Goal: Task Accomplishment & Management: Manage account settings

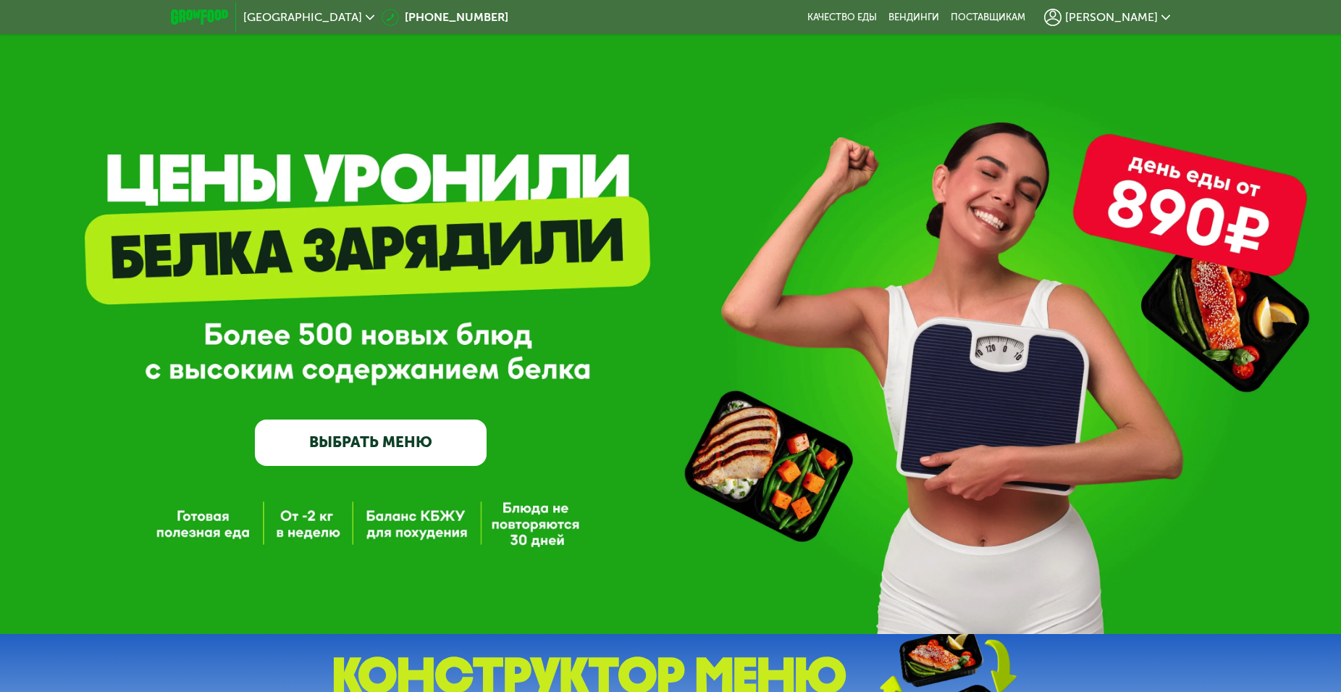
click at [1062, 17] on icon at bounding box center [1052, 17] width 17 height 17
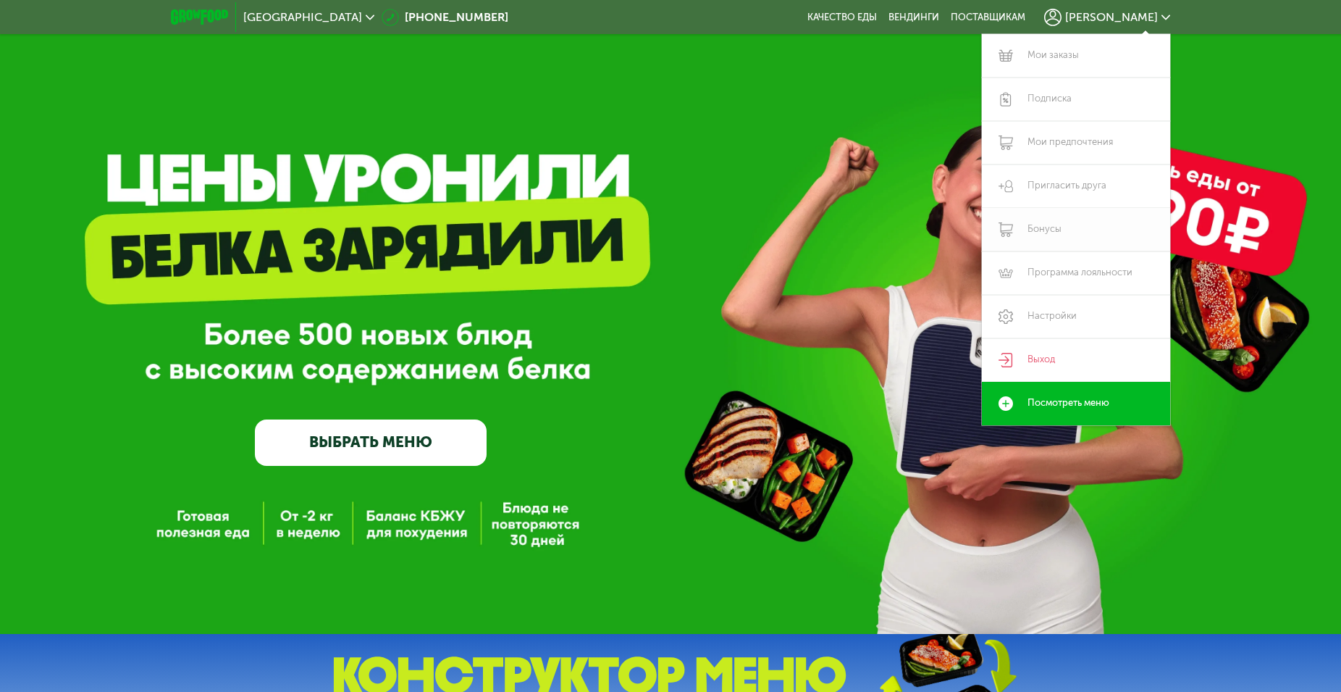
click at [1032, 225] on link "Бонусы" at bounding box center [1076, 229] width 188 height 43
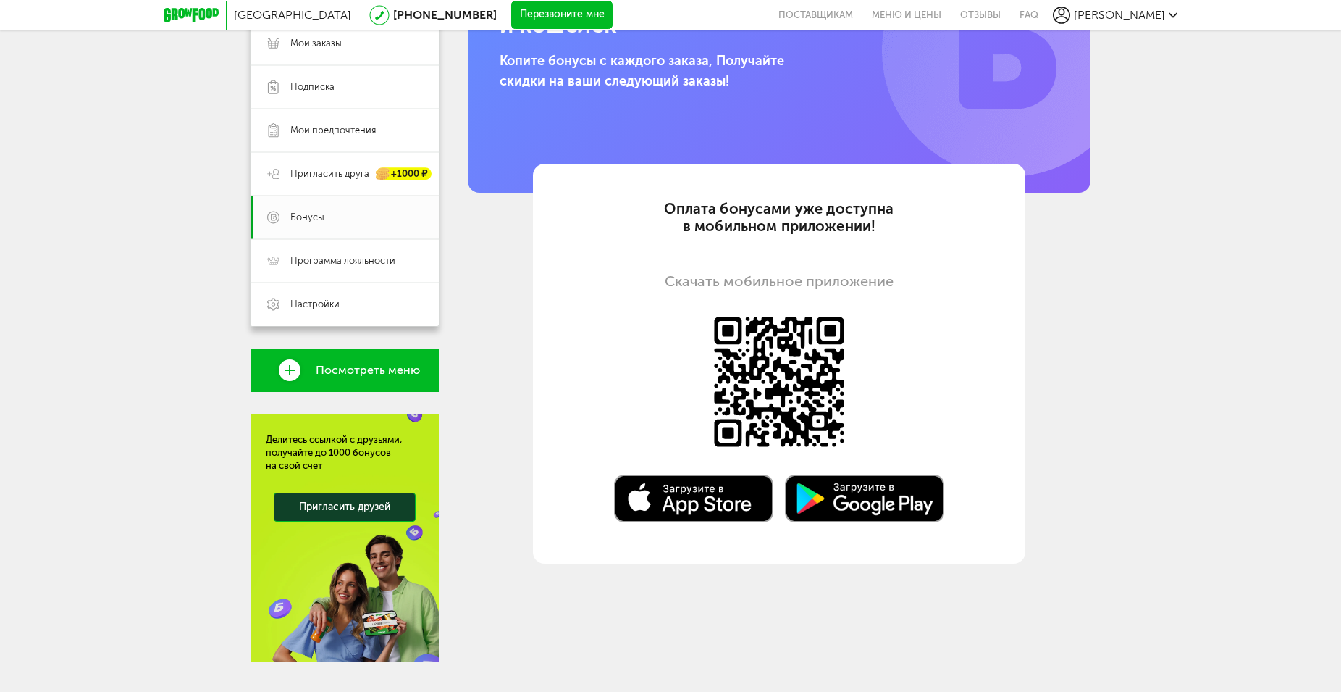
scroll to position [250, 0]
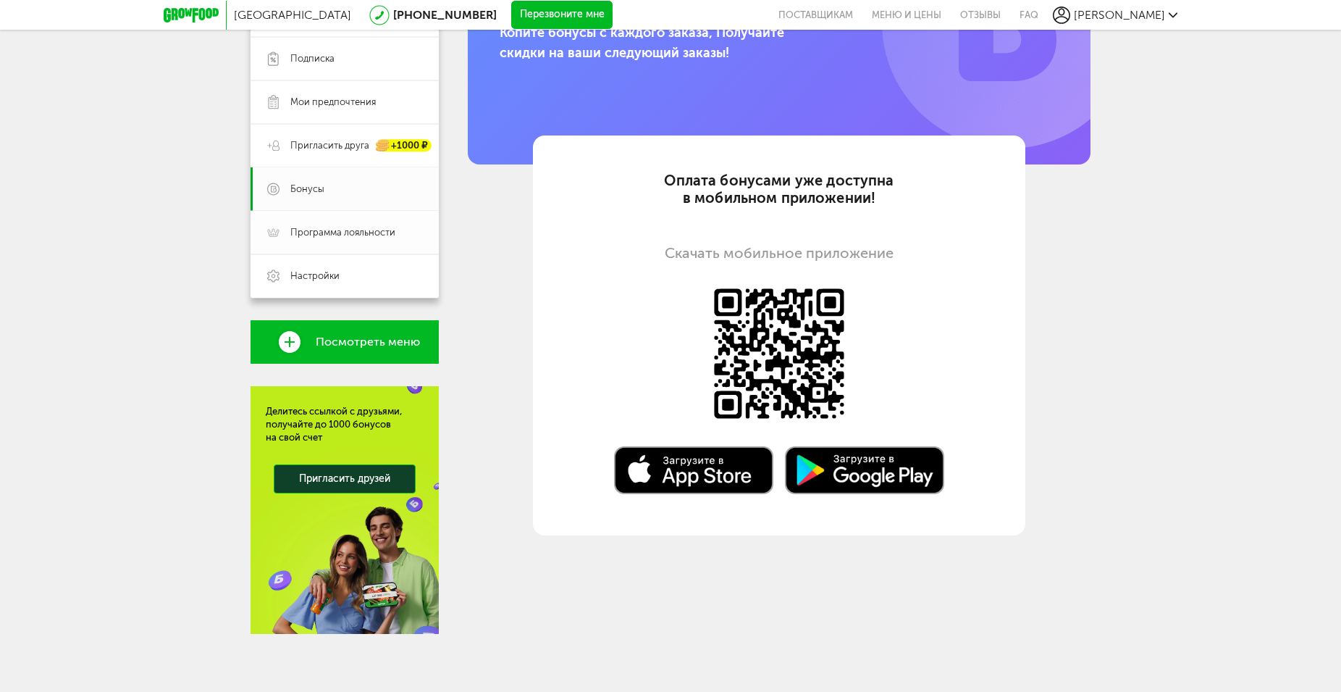
click at [368, 224] on link "Программа лояльности" at bounding box center [345, 232] width 188 height 43
click at [361, 207] on link "Бонусы" at bounding box center [345, 188] width 188 height 43
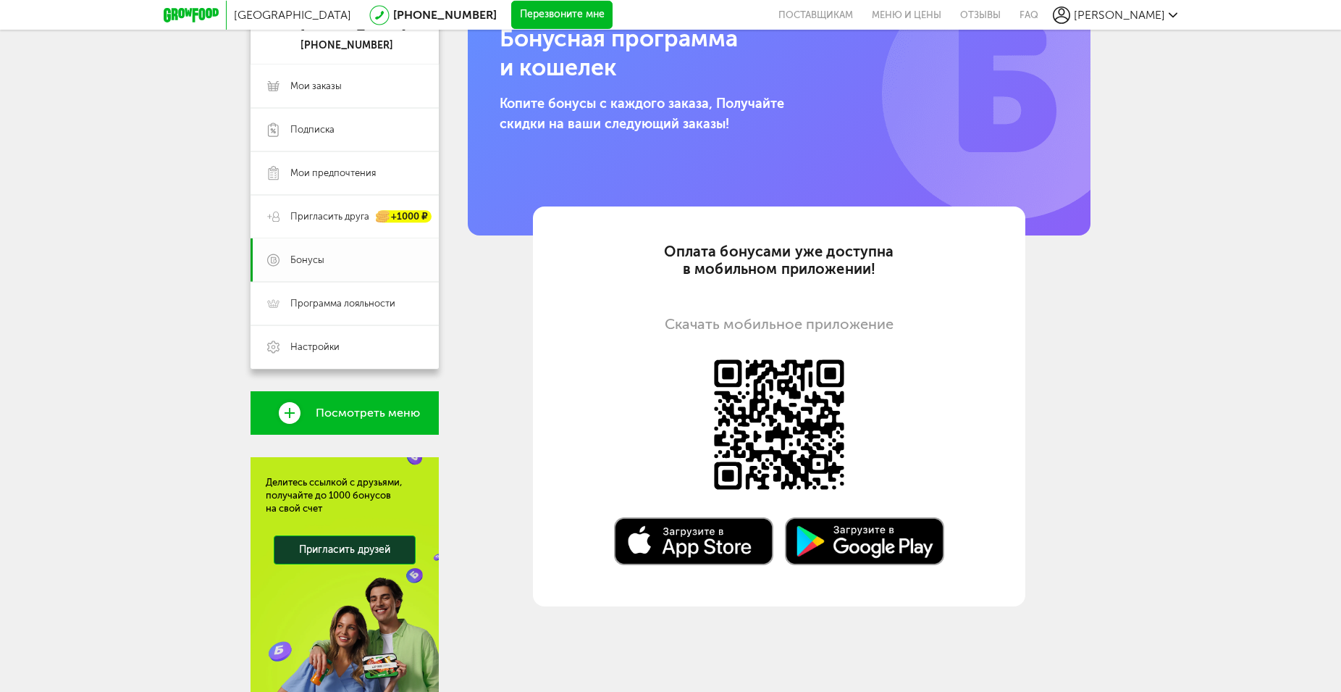
scroll to position [176, 0]
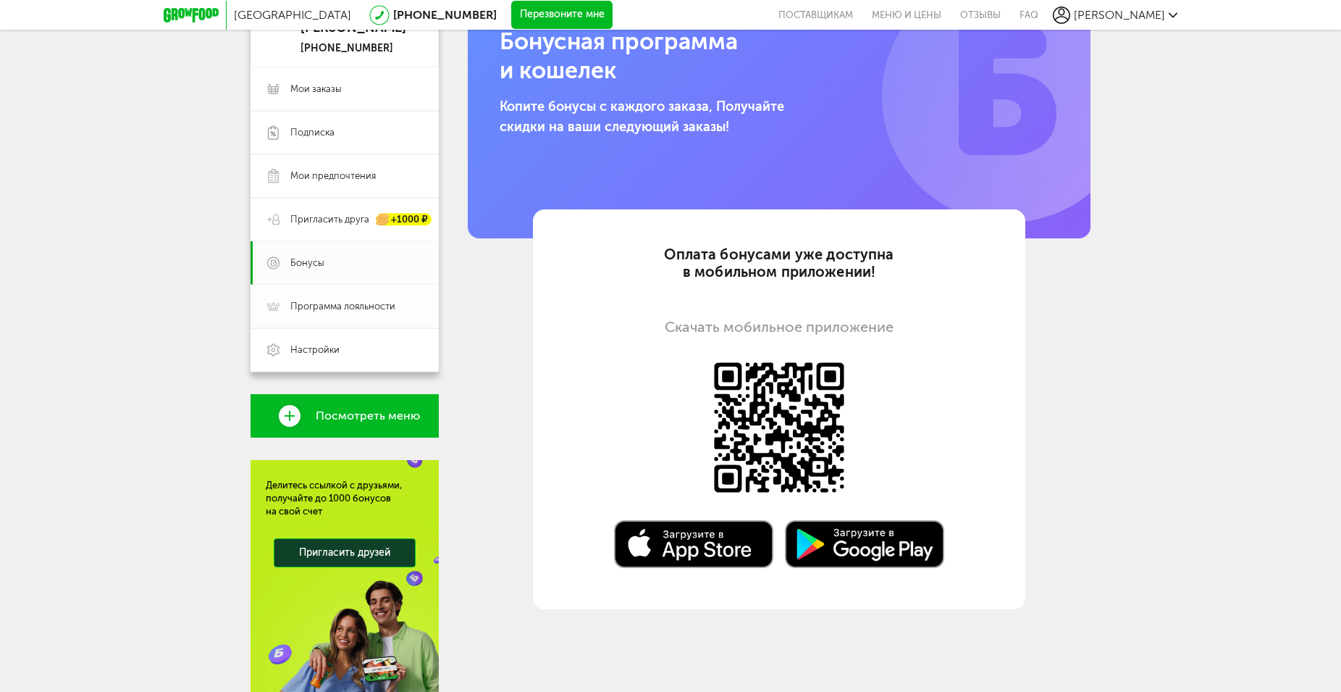
click at [338, 312] on span "Программа лояльности" at bounding box center [342, 306] width 105 height 13
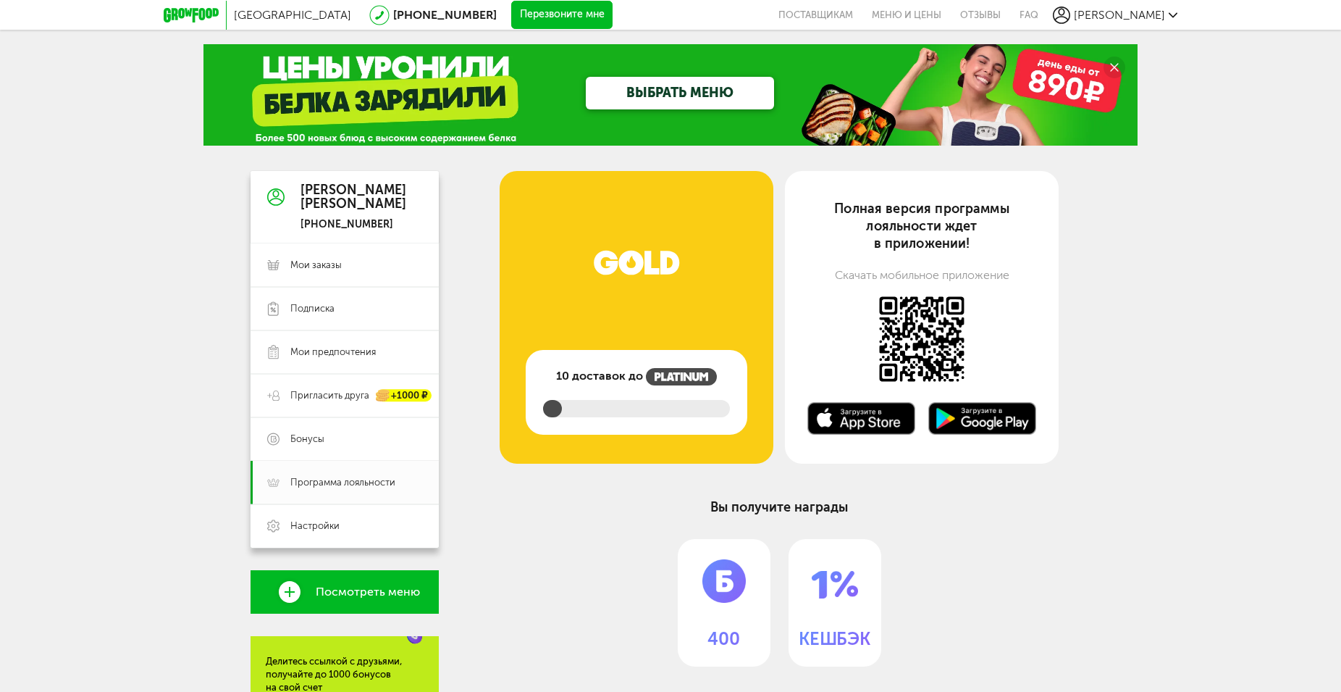
drag, startPoint x: 565, startPoint y: 407, endPoint x: 552, endPoint y: 401, distance: 14.6
click at [564, 406] on div at bounding box center [636, 408] width 187 height 17
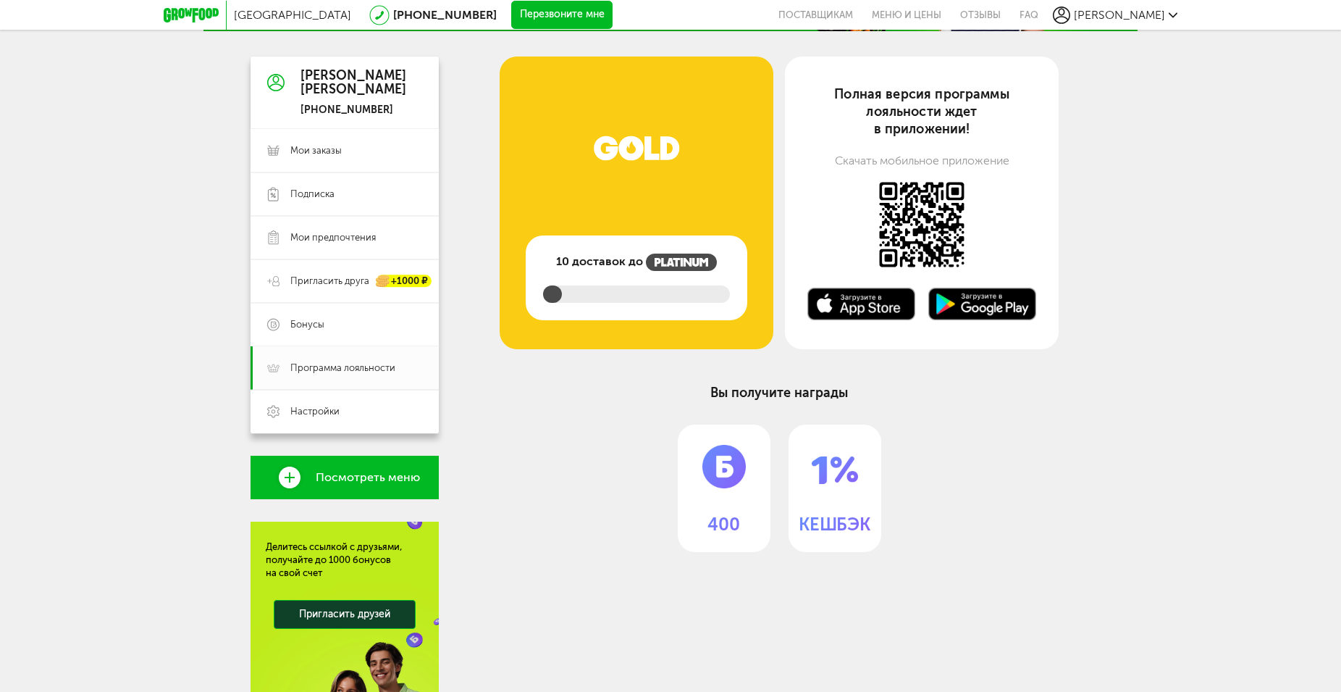
scroll to position [127, 0]
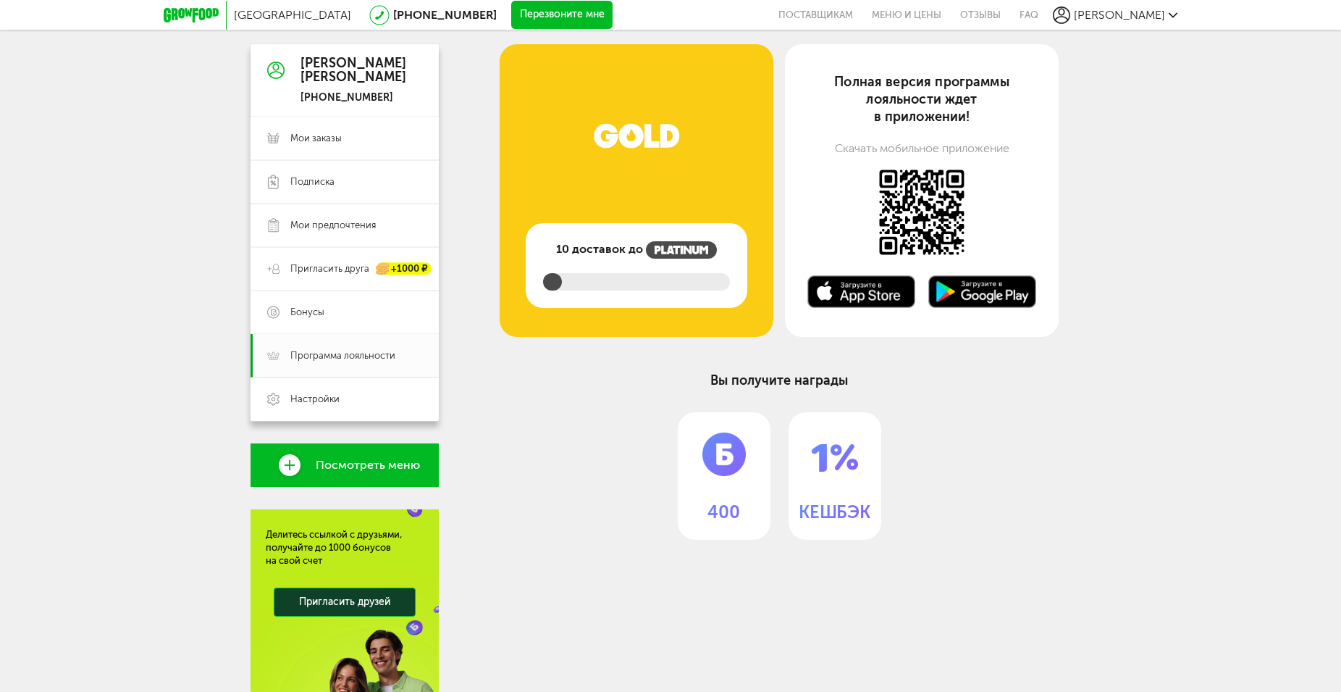
click at [535, 399] on div "Вы получите награды 400 КЕШБЭК" at bounding box center [780, 456] width 534 height 168
drag, startPoint x: 535, startPoint y: 270, endPoint x: 682, endPoint y: 349, distance: 166.9
click at [585, 294] on div "10 доставок до" at bounding box center [637, 265] width 222 height 85
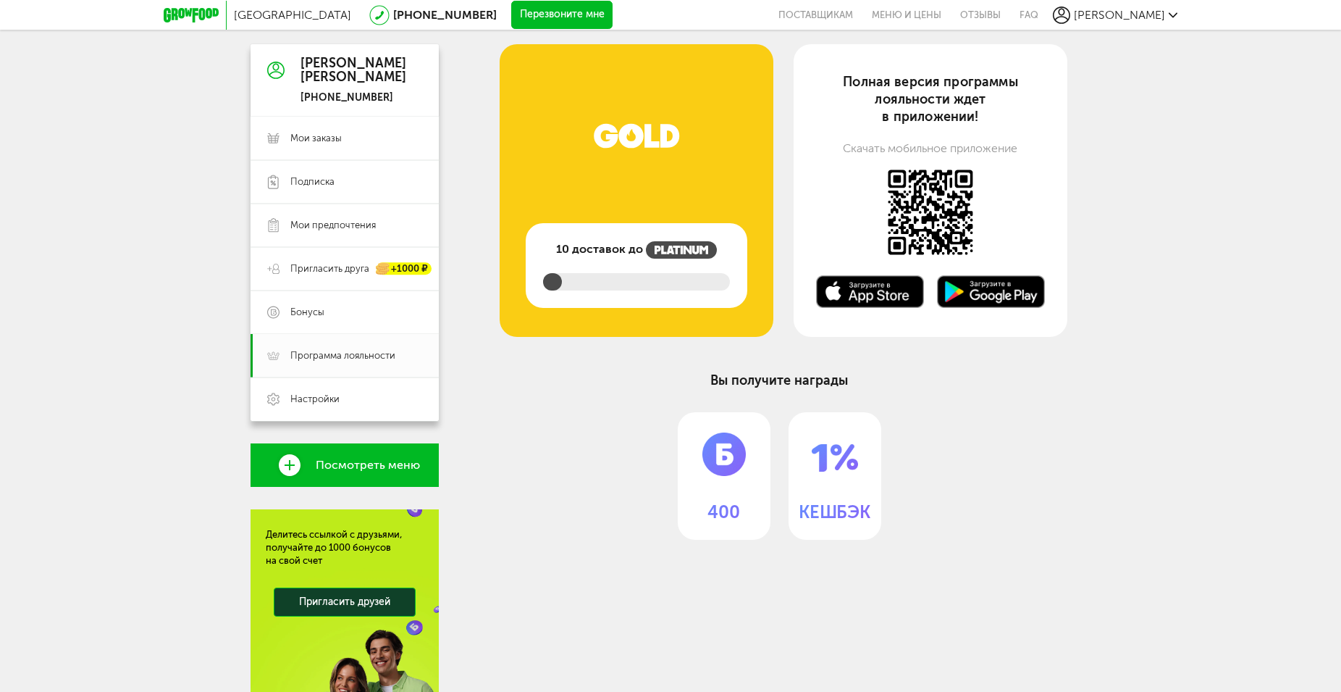
click at [722, 467] on img at bounding box center [724, 451] width 93 height 78
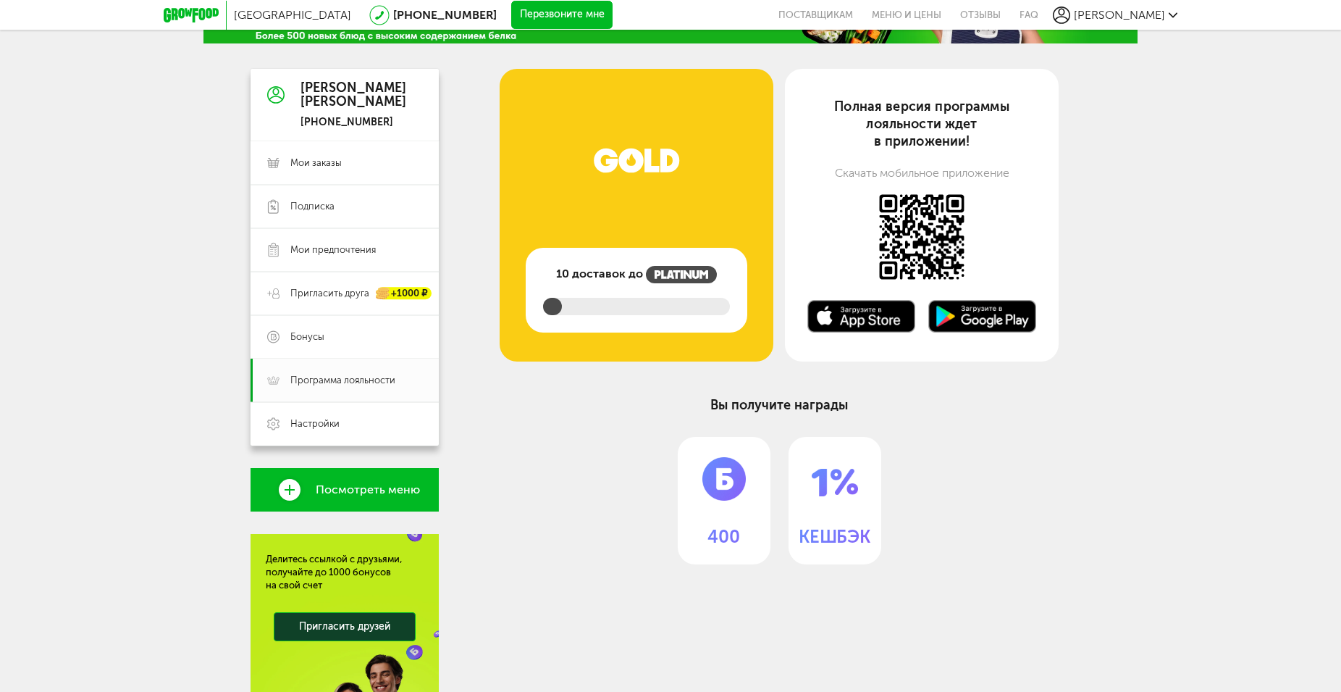
scroll to position [0, 0]
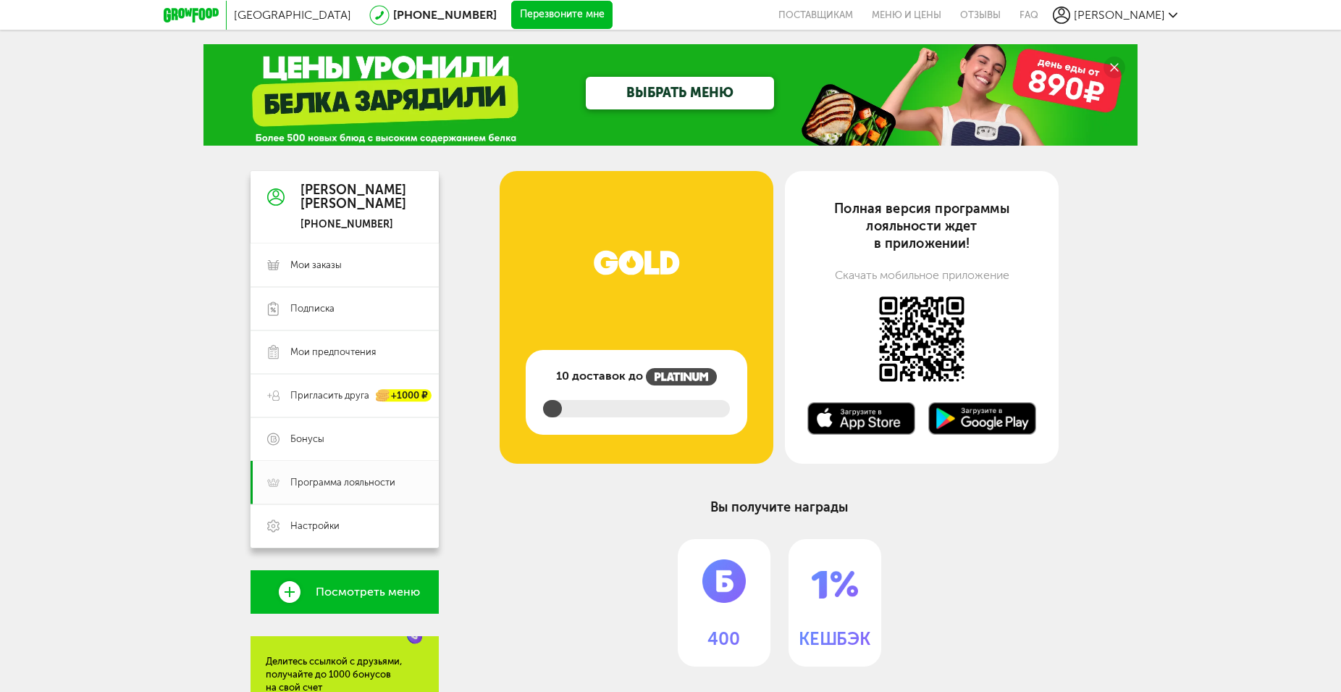
click at [668, 272] on img at bounding box center [637, 274] width 274 height 123
click at [681, 390] on div "10 доставок до" at bounding box center [637, 392] width 222 height 85
click at [303, 266] on span "Мои заказы" at bounding box center [315, 265] width 51 height 13
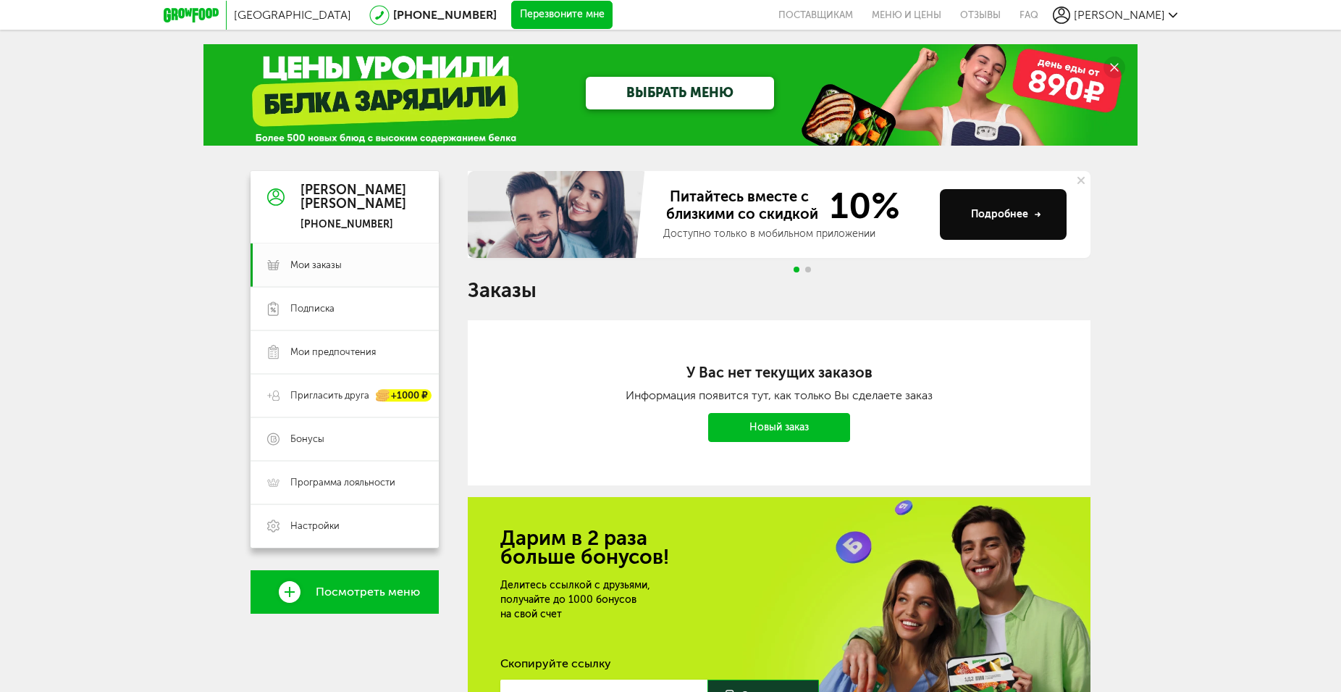
click at [323, 211] on div "[PERSON_NAME]" at bounding box center [354, 197] width 106 height 29
click at [270, 211] on icon at bounding box center [275, 197] width 17 height 109
click at [270, 202] on use at bounding box center [275, 196] width 17 height 17
click at [1016, 94] on div "ВЫБРАТЬ МЕНЮ" at bounding box center [671, 94] width 934 height 101
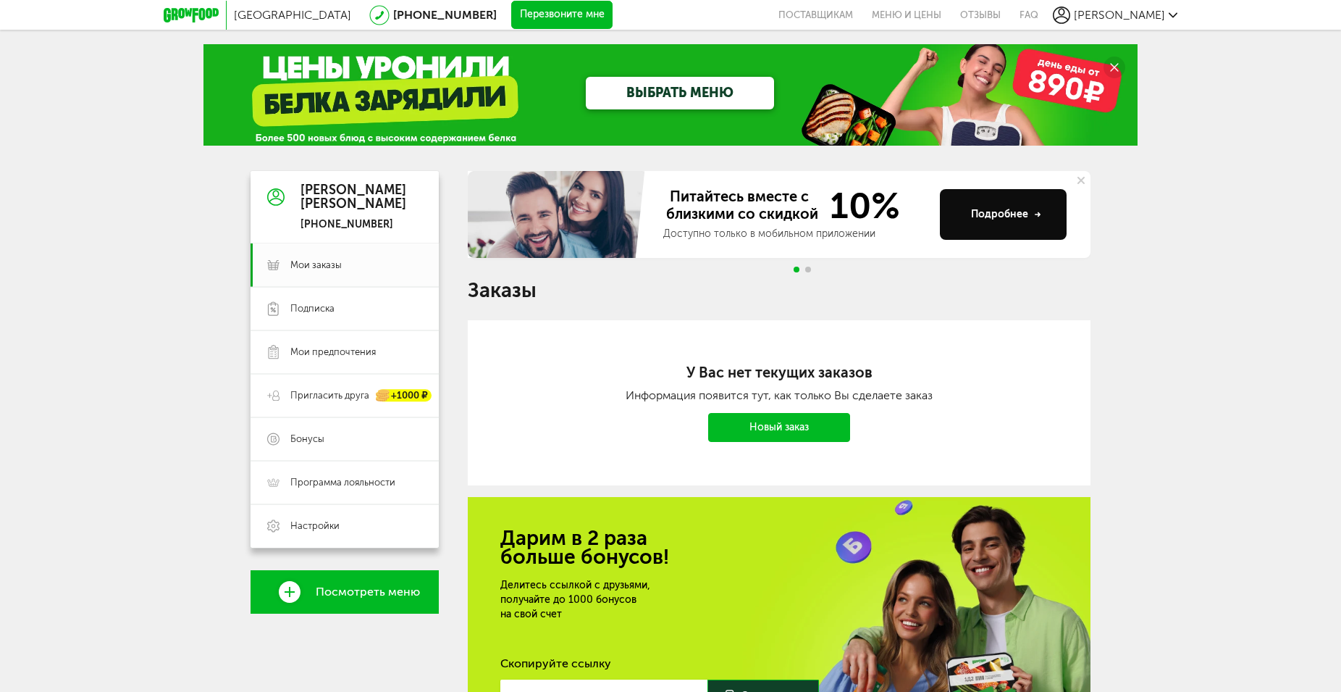
click at [739, 80] on link "ВЫБРАТЬ МЕНЮ" at bounding box center [680, 93] width 188 height 33
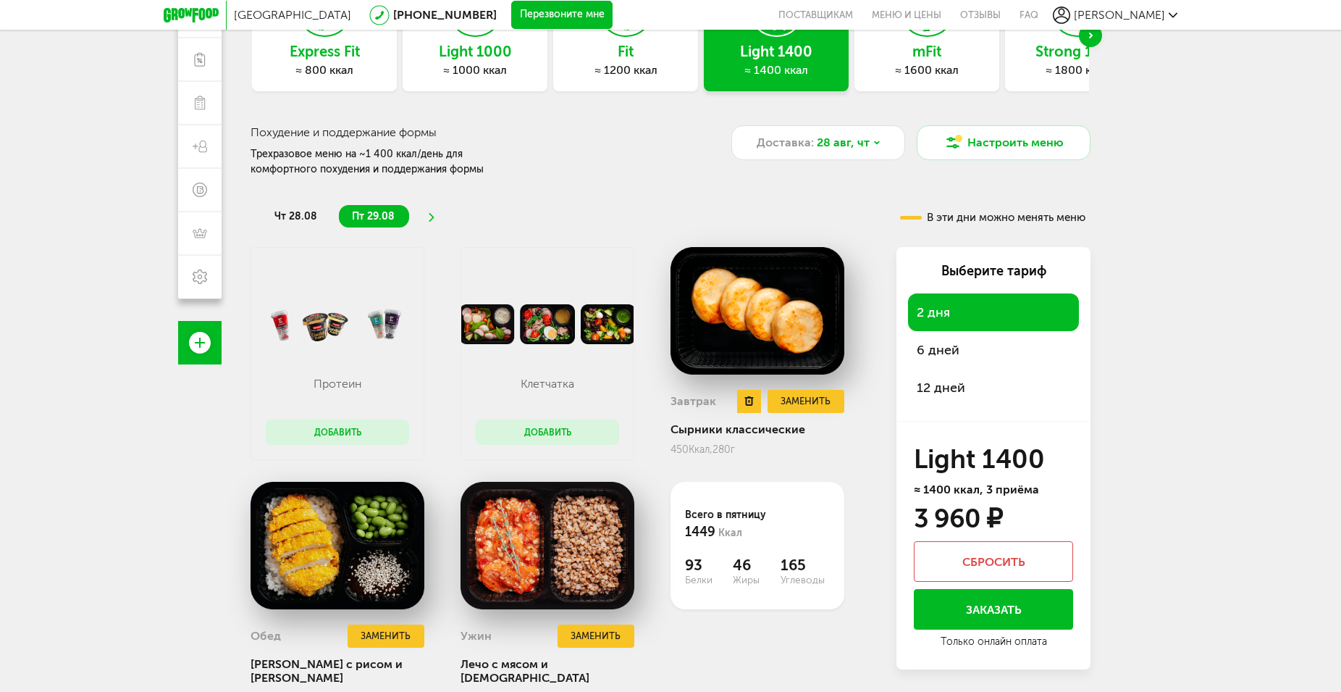
scroll to position [193, 0]
